Goal: Task Accomplishment & Management: Manage account settings

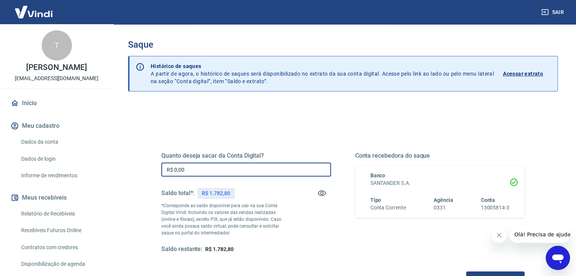
click at [181, 174] on input "R$ 0,00" at bounding box center [246, 170] width 170 height 14
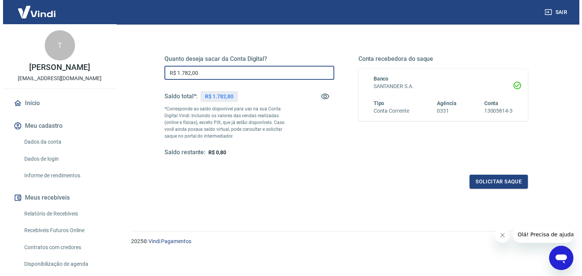
scroll to position [98, 0]
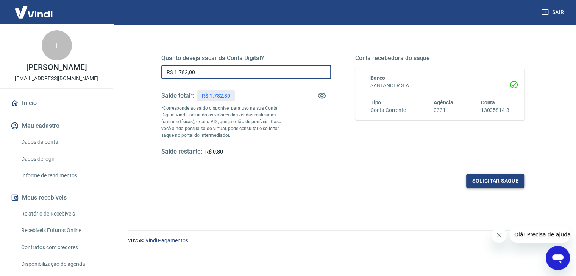
type input "R$ 1.782,00"
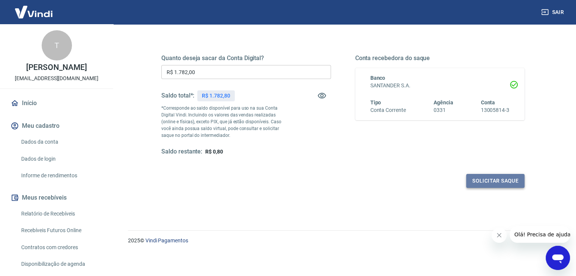
click at [500, 176] on button "Solicitar saque" at bounding box center [495, 181] width 58 height 14
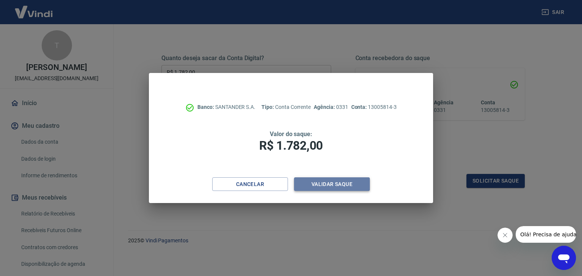
click at [345, 187] on button "Validar saque" at bounding box center [332, 185] width 76 height 14
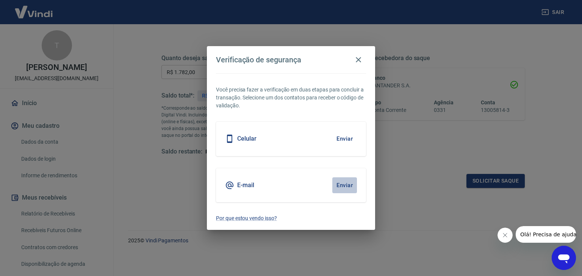
click at [347, 186] on button "Enviar" at bounding box center [344, 186] width 25 height 16
click at [345, 184] on button "Enviar" at bounding box center [344, 186] width 25 height 16
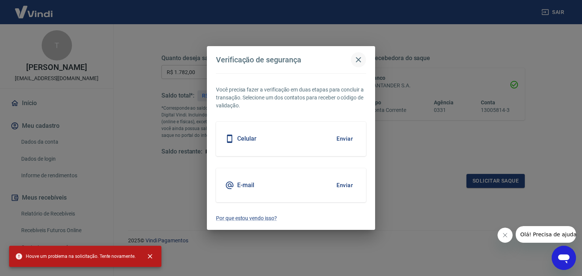
click at [361, 57] on icon "button" at bounding box center [358, 59] width 9 height 9
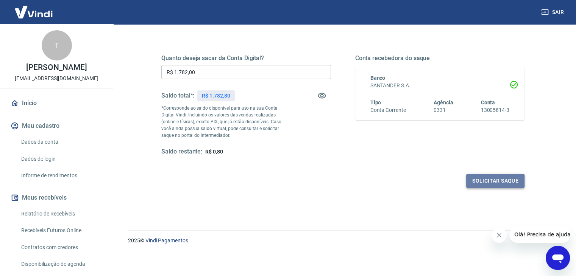
click at [483, 183] on button "Solicitar saque" at bounding box center [495, 181] width 58 height 14
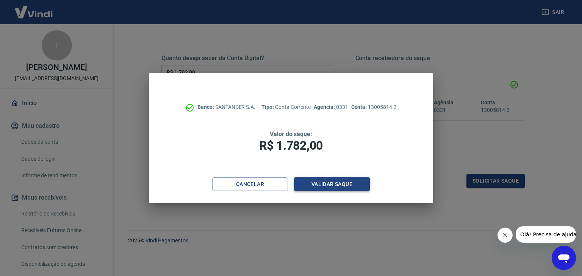
click at [347, 181] on button "Validar saque" at bounding box center [332, 185] width 76 height 14
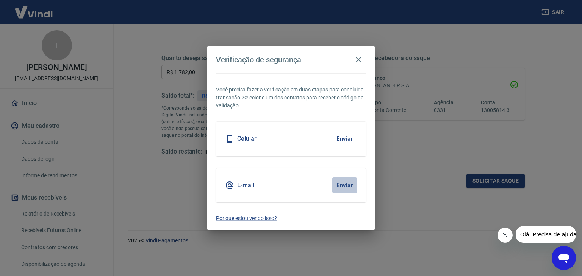
click at [342, 185] on button "Enviar" at bounding box center [344, 186] width 25 height 16
click at [345, 184] on button "Enviar" at bounding box center [344, 186] width 25 height 16
click at [342, 185] on button "Enviar" at bounding box center [344, 186] width 25 height 16
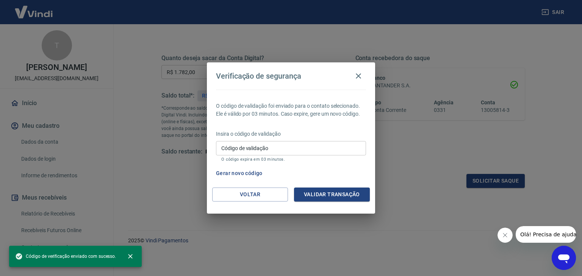
click at [295, 147] on input "Código de validação" at bounding box center [291, 148] width 150 height 14
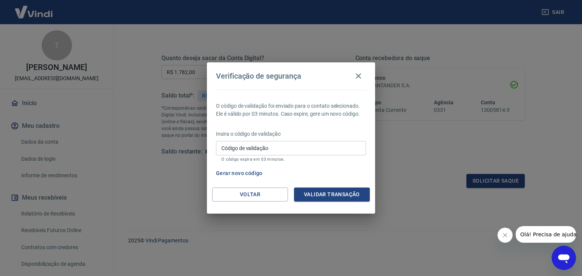
drag, startPoint x: 323, startPoint y: 197, endPoint x: 309, endPoint y: 149, distance: 50.2
click at [309, 149] on div "Verificação de segurança O código de validação foi enviado para o contato selec…" at bounding box center [291, 137] width 168 height 151
click at [309, 149] on input "Código de validação" at bounding box center [291, 148] width 150 height 14
click at [237, 150] on input "Código de validação" at bounding box center [291, 148] width 150 height 14
type input "426258"
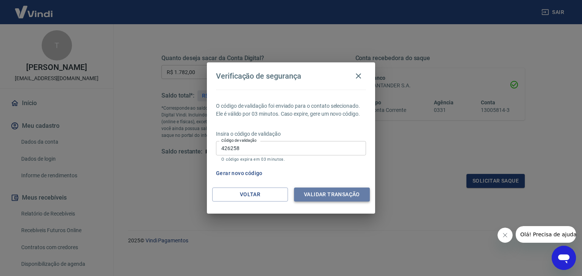
click at [321, 192] on button "Validar transação" at bounding box center [332, 195] width 76 height 14
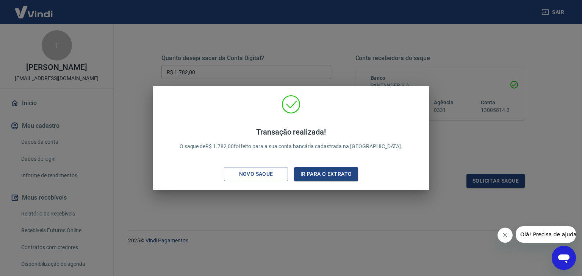
click at [314, 207] on div "Transação realizada! O saque de R$ 1.782,00 foi feito para a sua conta bancária…" at bounding box center [291, 138] width 582 height 276
